Goal: Find specific page/section: Find specific page/section

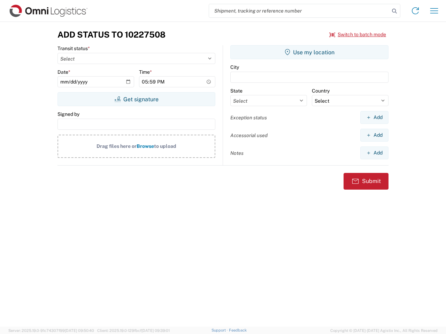
click at [299, 11] on input "search" at bounding box center [299, 10] width 180 height 13
click at [394, 11] on icon at bounding box center [394, 11] width 10 height 10
click at [415, 11] on icon at bounding box center [414, 10] width 11 height 11
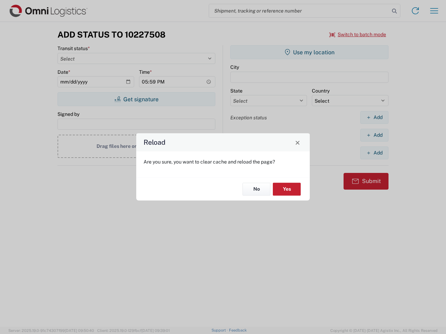
click at [358, 34] on div "Reload Are you sure, you want to clear cache and reload the page? No Yes" at bounding box center [223, 167] width 446 height 334
click at [136, 99] on div "Reload Are you sure, you want to clear cache and reload the page? No Yes" at bounding box center [223, 167] width 446 height 334
click at [309, 52] on div "Reload Are you sure, you want to clear cache and reload the page? No Yes" at bounding box center [223, 167] width 446 height 334
click at [374, 117] on div "Reload Are you sure, you want to clear cache and reload the page? No Yes" at bounding box center [223, 167] width 446 height 334
click at [374, 135] on div "Reload Are you sure, you want to clear cache and reload the page? No Yes" at bounding box center [223, 167] width 446 height 334
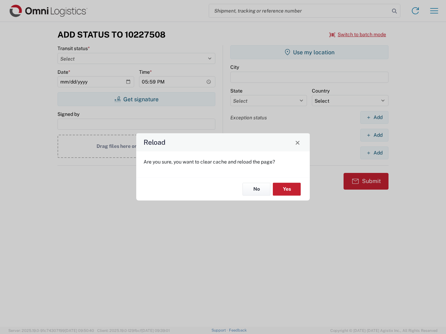
click at [374, 153] on div "Reload Are you sure, you want to clear cache and reload the page? No Yes" at bounding box center [223, 167] width 446 height 334
